Goal: Information Seeking & Learning: Learn about a topic

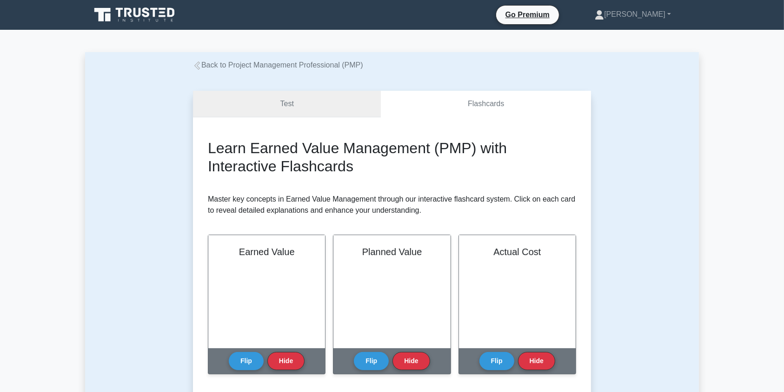
drag, startPoint x: 0, startPoint y: 0, endPoint x: 322, endPoint y: 101, distance: 337.8
click at [322, 101] on link "Test" at bounding box center [287, 104] width 188 height 27
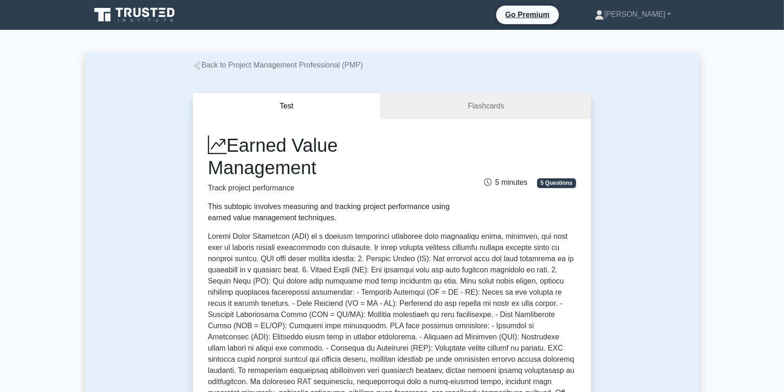
click at [218, 62] on link "Back to Project Management Professional (PMP)" at bounding box center [278, 65] width 170 height 8
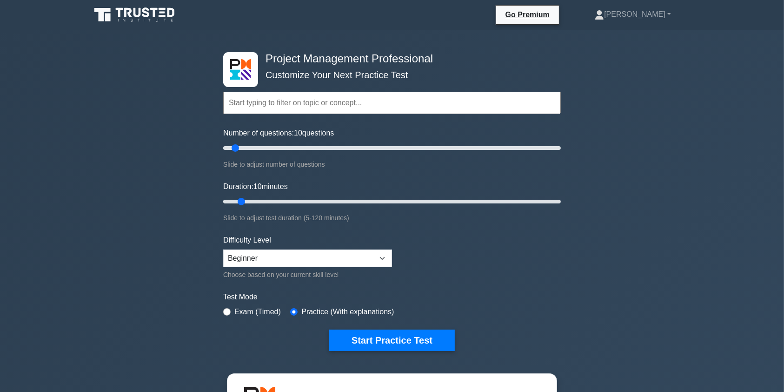
click at [138, 13] on icon at bounding box center [135, 15] width 89 height 18
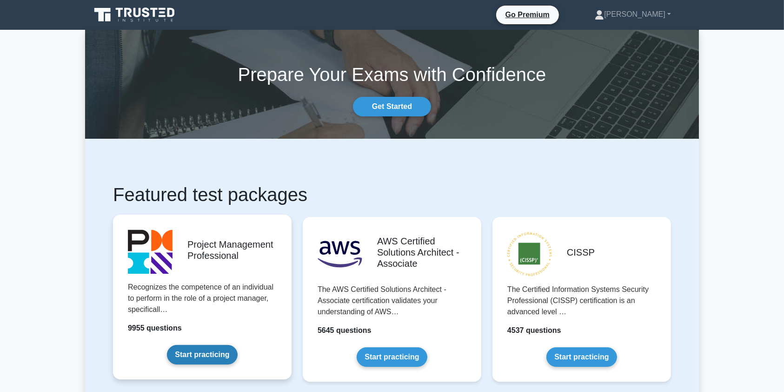
click at [221, 360] on link "Start practicing" at bounding box center [202, 355] width 70 height 20
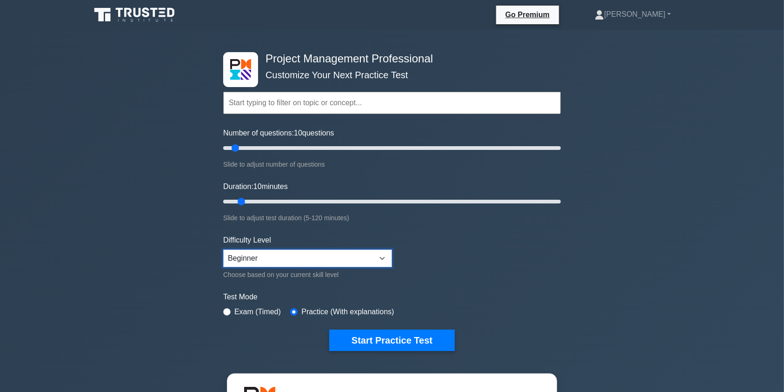
click at [383, 252] on select "Beginner Intermediate Expert" at bounding box center [307, 258] width 169 height 18
select select "intermediate"
click at [223, 249] on select "Beginner Intermediate Expert" at bounding box center [307, 258] width 169 height 18
